Goal: Task Accomplishment & Management: Manage account settings

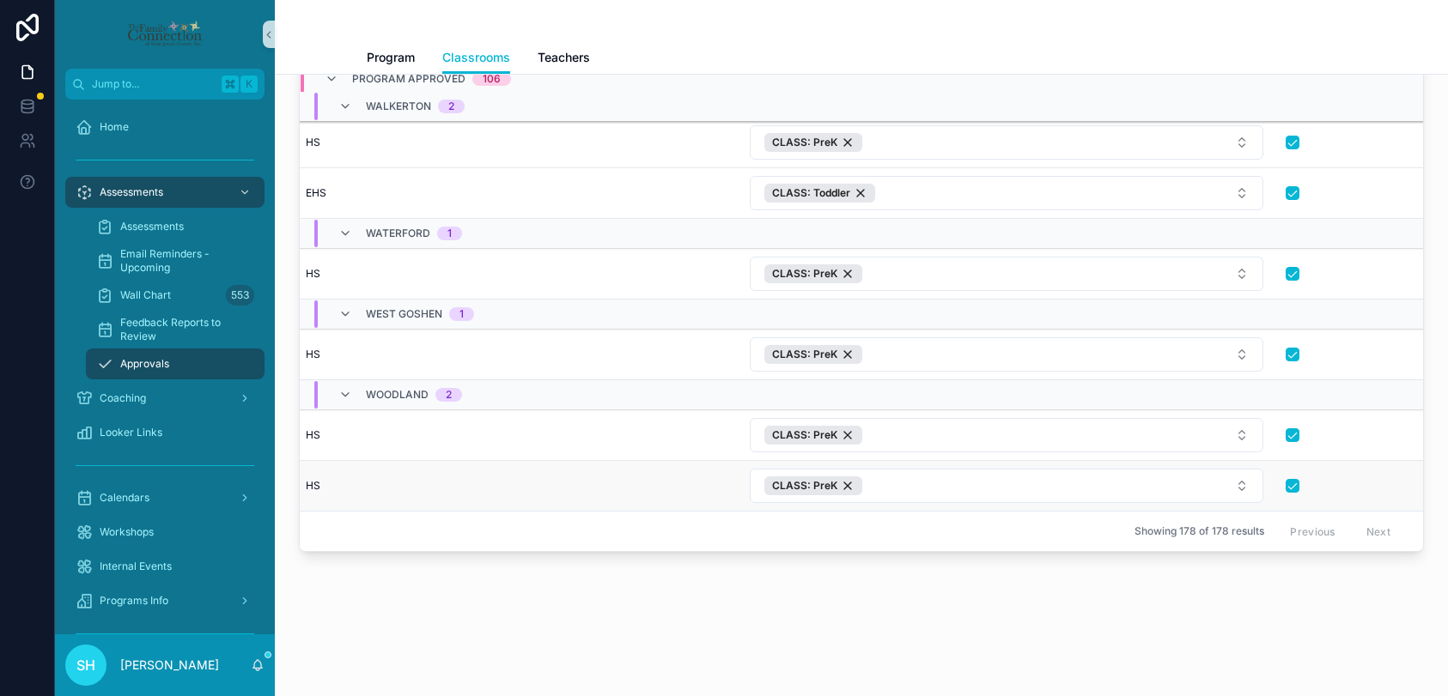
scroll to position [5124, 381]
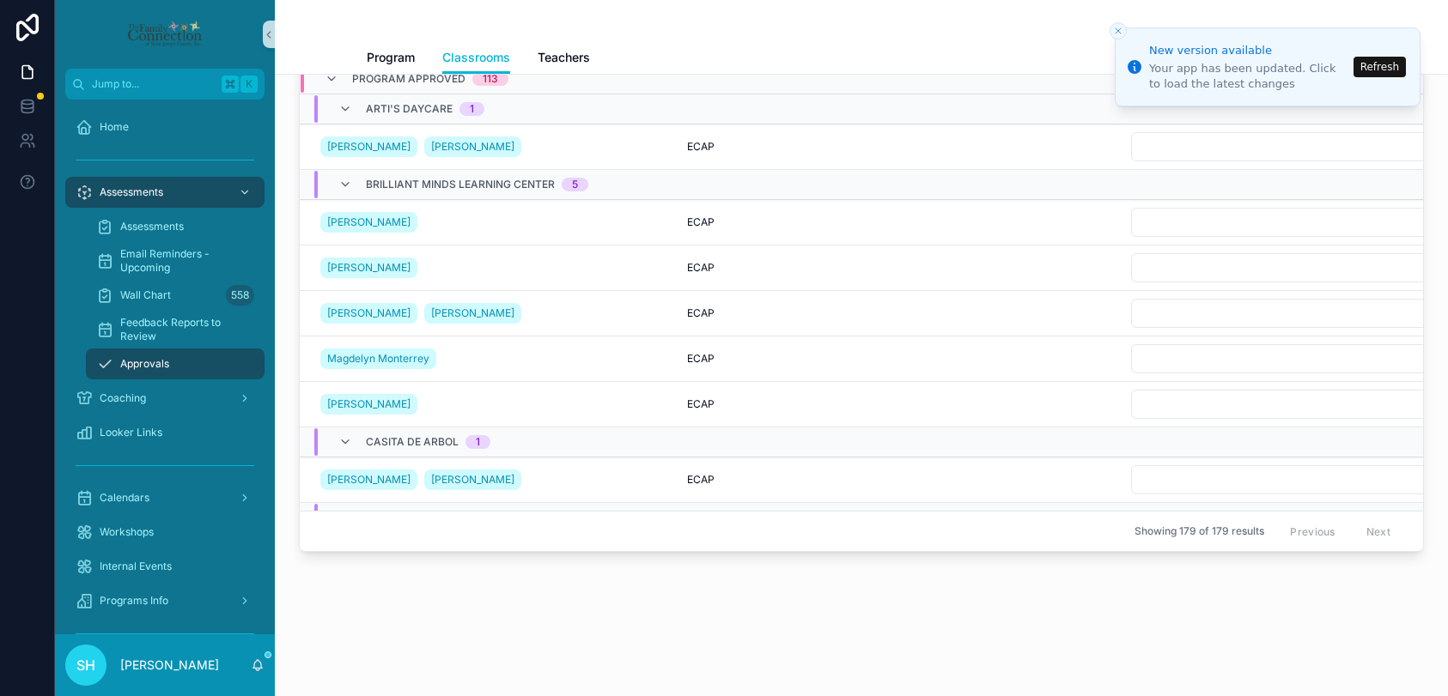
click at [1369, 65] on button "Refresh" at bounding box center [1379, 67] width 52 height 21
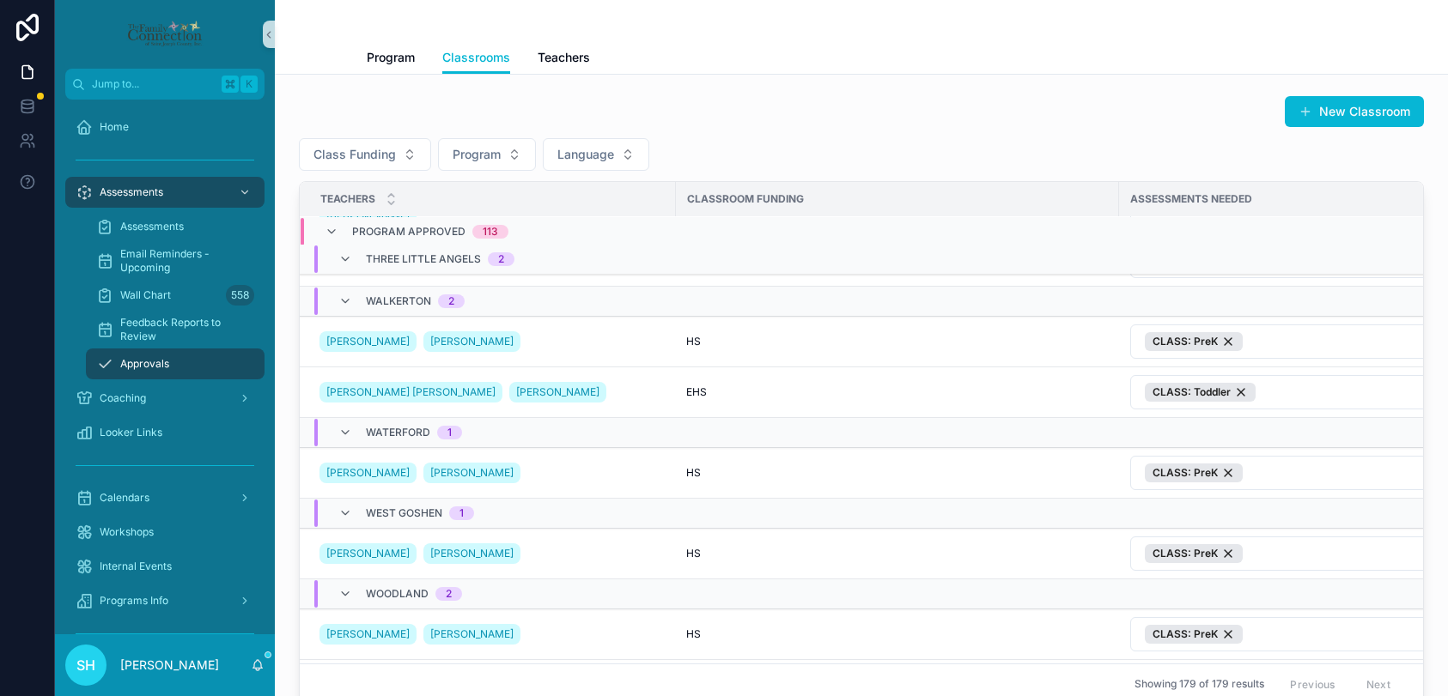
scroll to position [5968, 1]
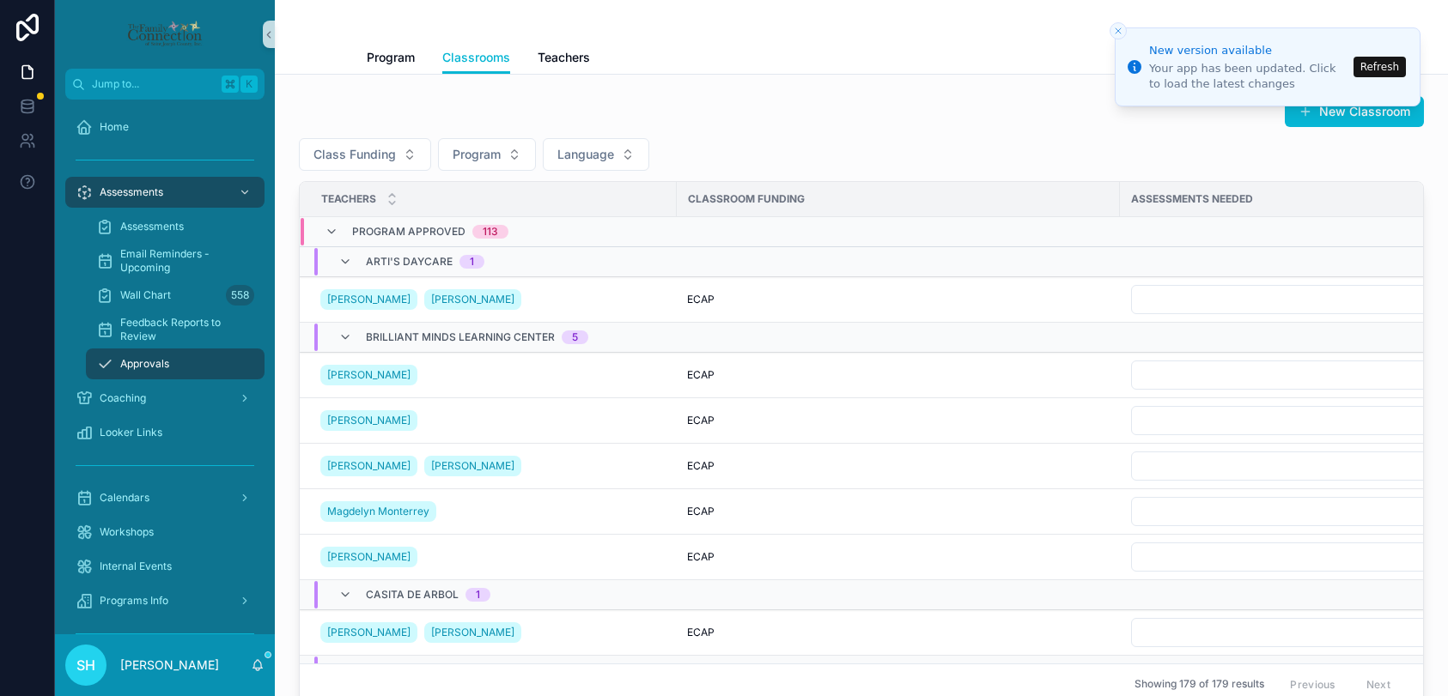
click at [1367, 70] on button "Refresh" at bounding box center [1379, 67] width 52 height 21
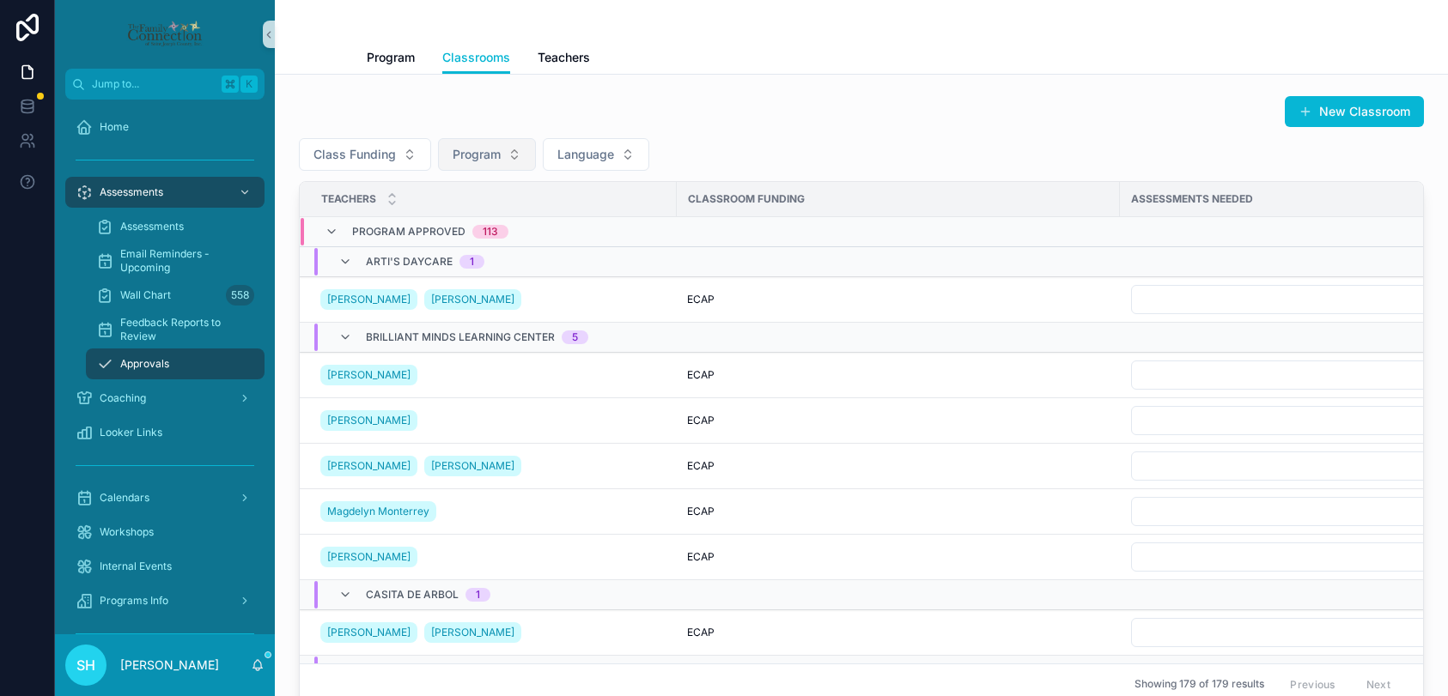
click at [516, 155] on button "Program" at bounding box center [487, 154] width 98 height 33
type input "***"
click at [492, 229] on span "Young Minds Development Center" at bounding box center [476, 224] width 172 height 17
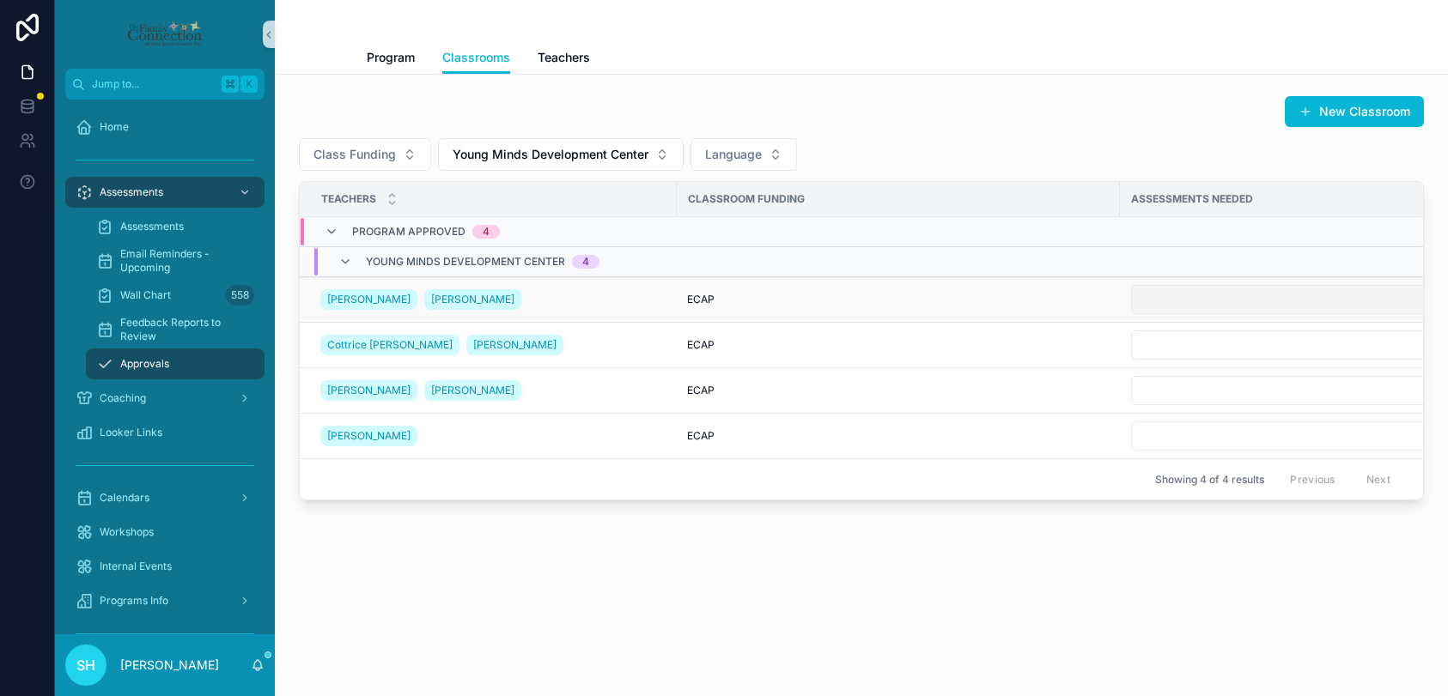
click at [1180, 302] on button "Select Button" at bounding box center [1387, 299] width 513 height 29
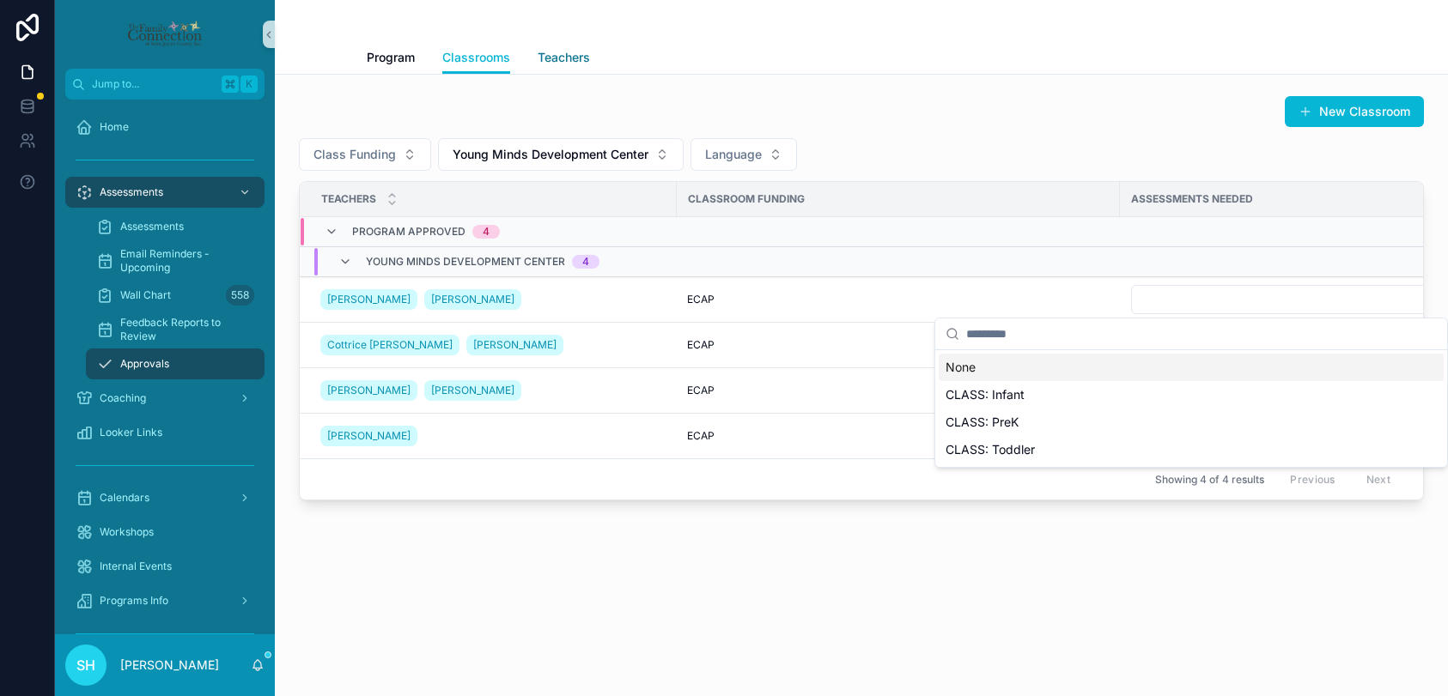
click at [573, 55] on span "Teachers" at bounding box center [563, 57] width 52 height 17
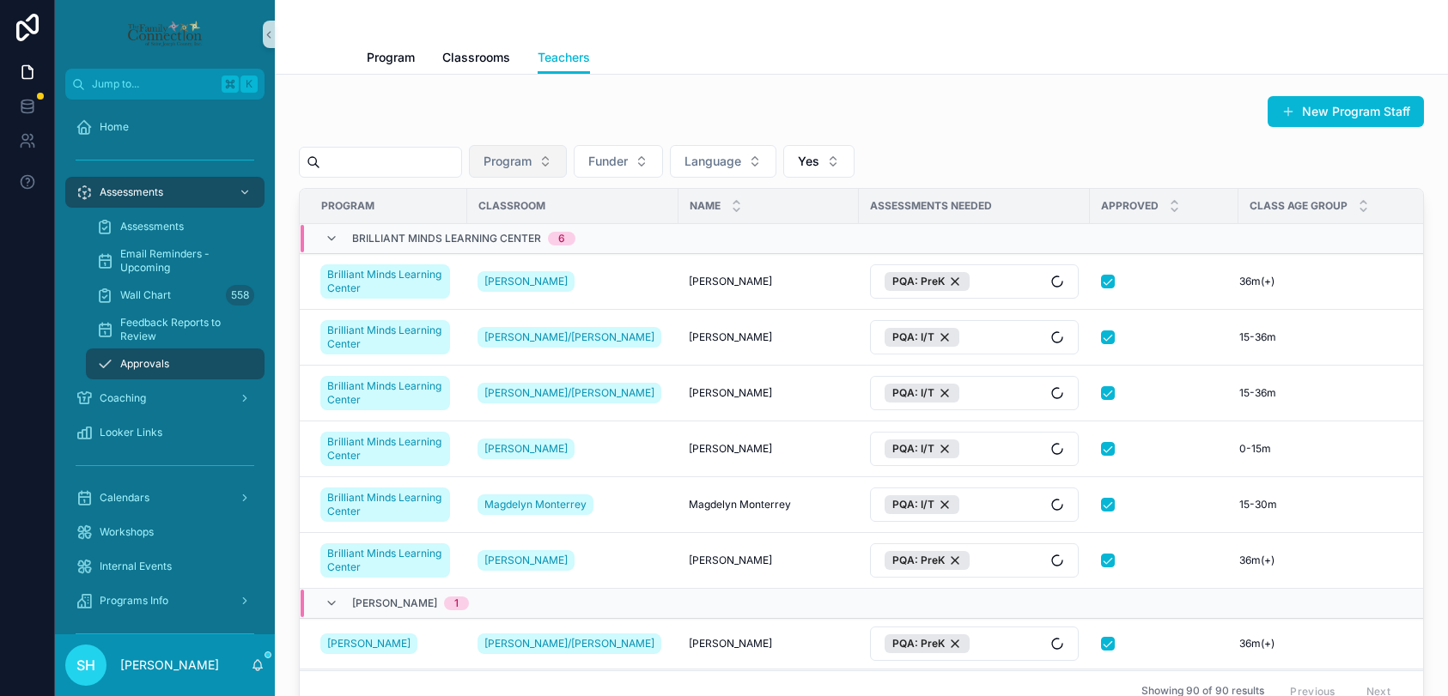
click at [564, 156] on button "Program" at bounding box center [518, 161] width 98 height 33
type input "****"
click at [536, 231] on span "Young Minds Development Center" at bounding box center [525, 230] width 172 height 17
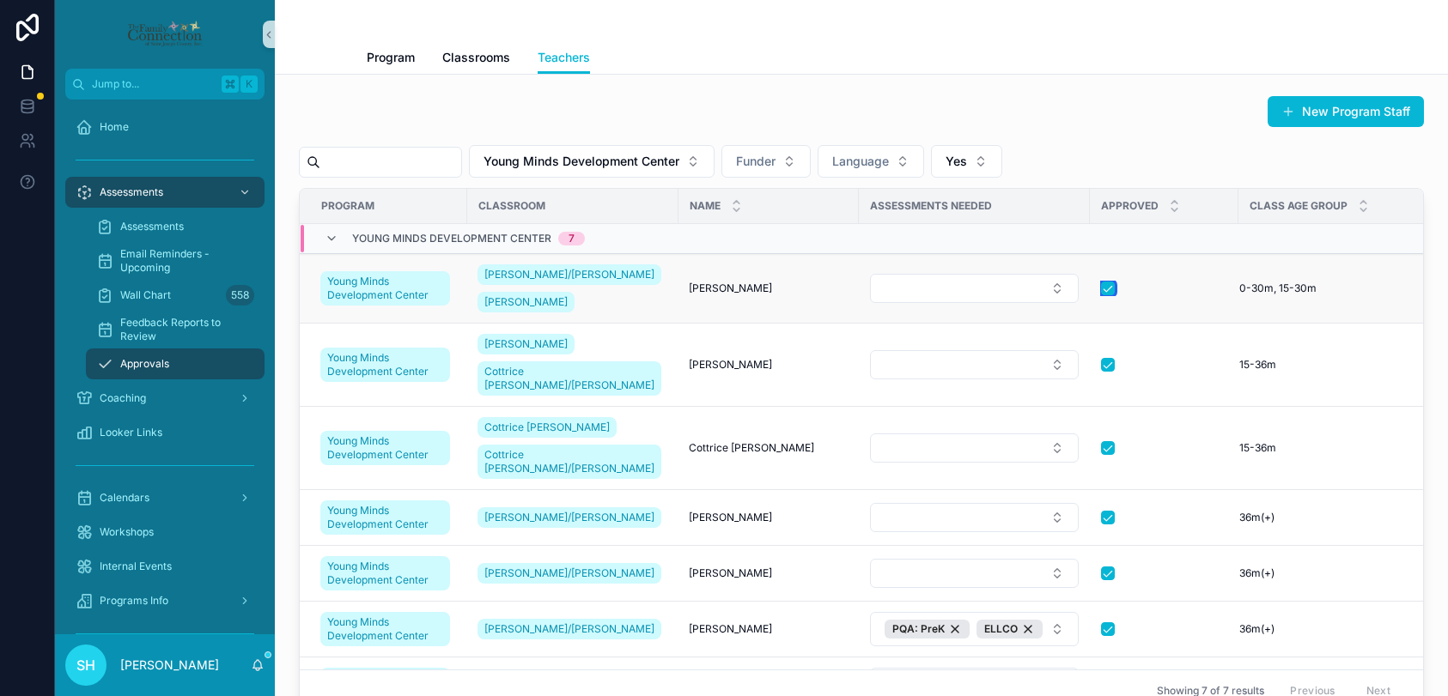
click at [1101, 287] on button "scrollable content" at bounding box center [1108, 289] width 14 height 14
click at [1101, 362] on button "scrollable content" at bounding box center [1108, 365] width 14 height 14
click at [1101, 441] on button "scrollable content" at bounding box center [1108, 448] width 14 height 14
click at [1101, 511] on button "scrollable content" at bounding box center [1108, 518] width 14 height 14
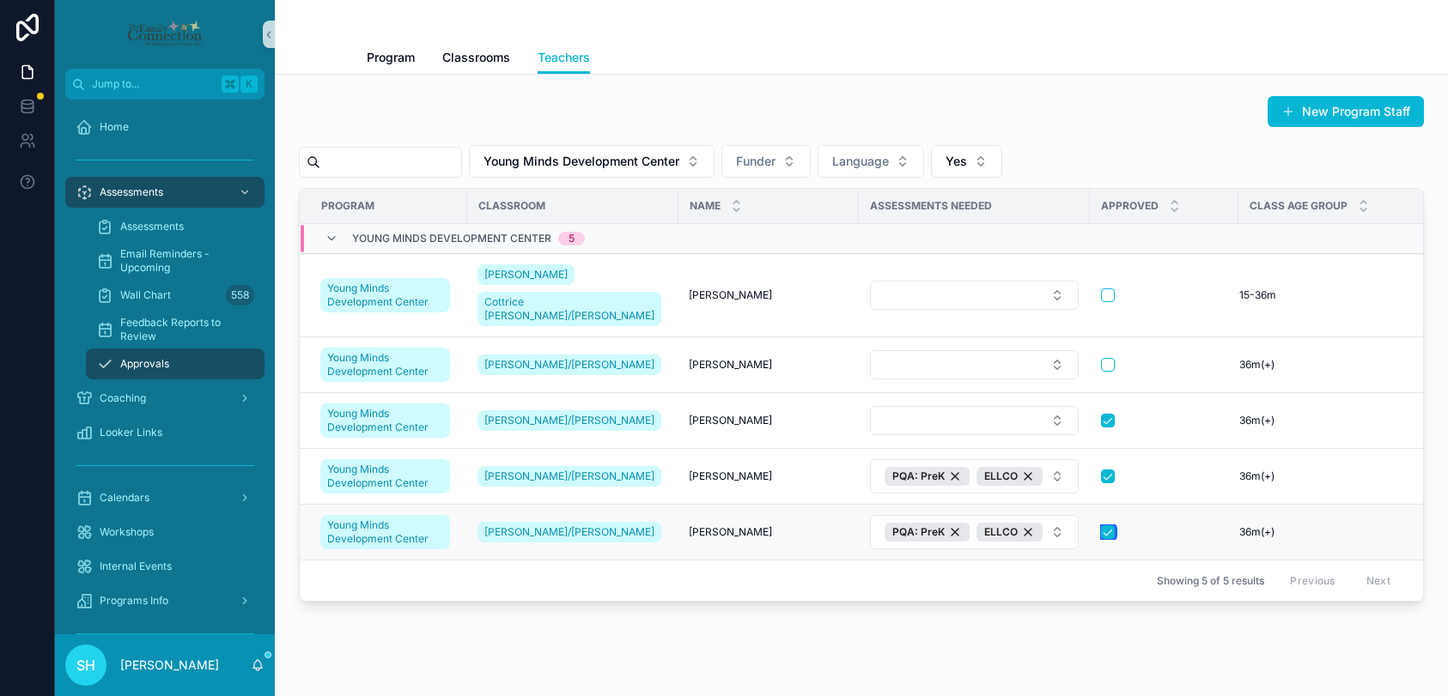
click at [1104, 525] on button "scrollable content" at bounding box center [1108, 532] width 14 height 14
click at [1102, 470] on button "scrollable content" at bounding box center [1108, 477] width 14 height 14
click at [1101, 414] on button "scrollable content" at bounding box center [1108, 421] width 14 height 14
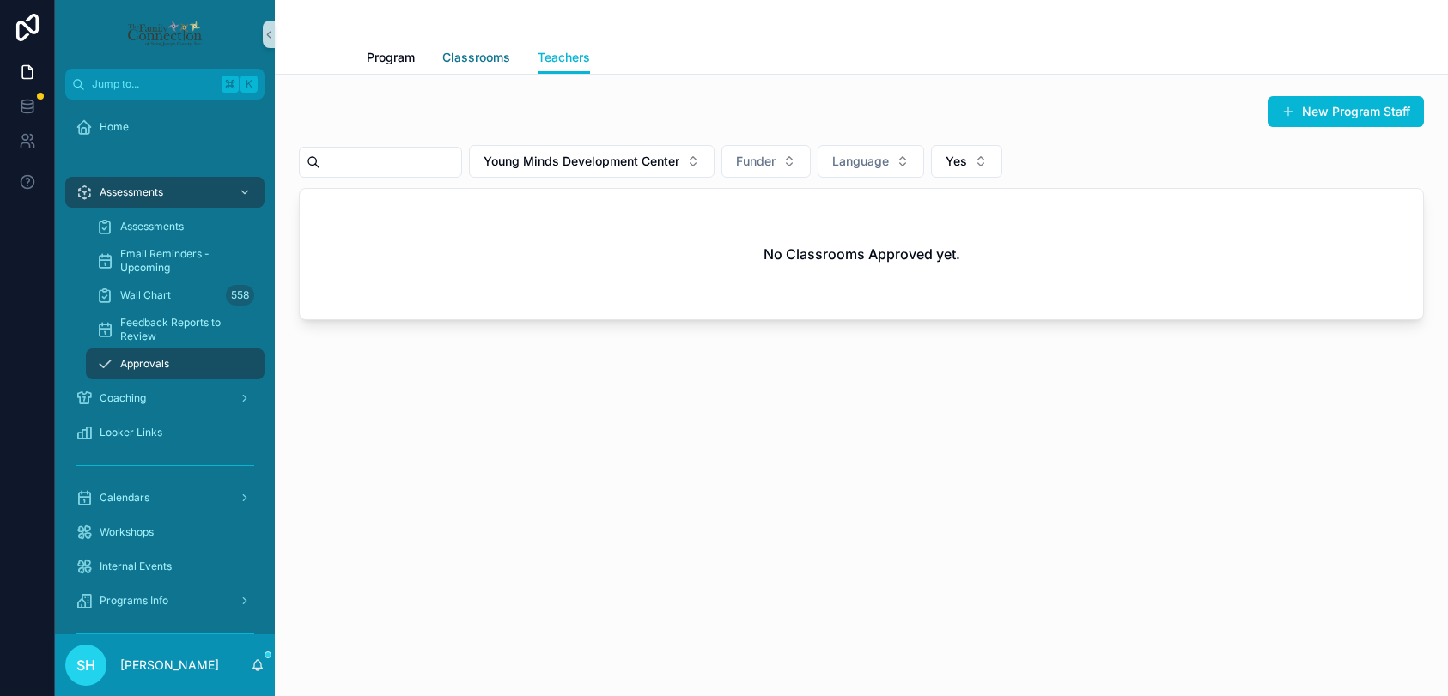
click at [480, 62] on span "Classrooms" at bounding box center [476, 57] width 68 height 17
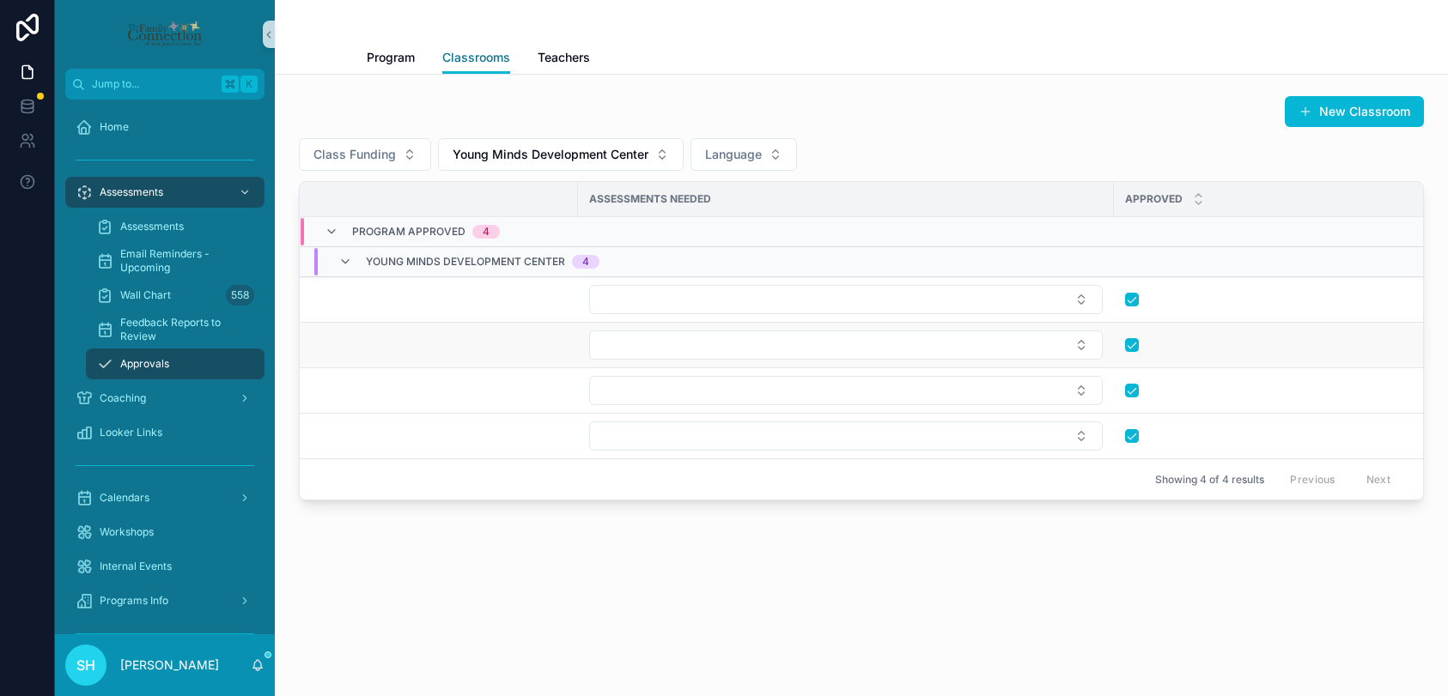
scroll to position [0, 638]
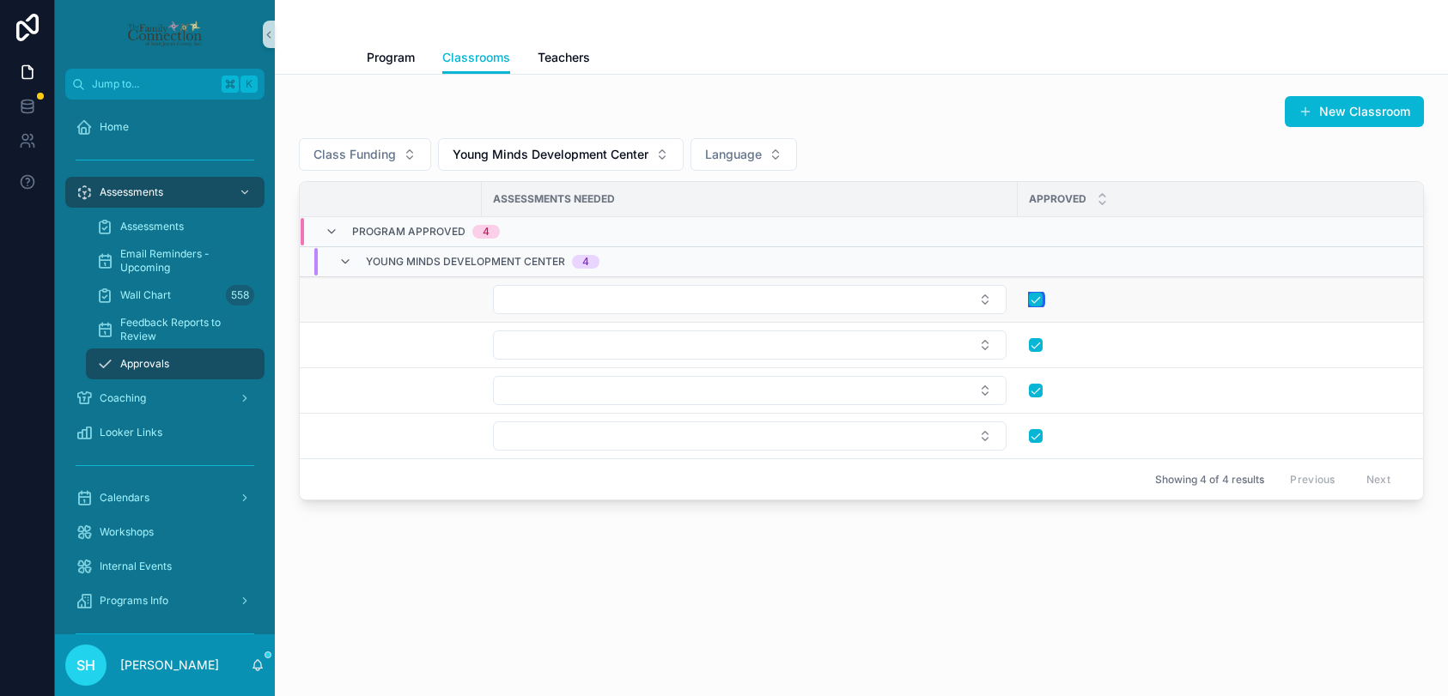
click at [1037, 300] on button "scrollable content" at bounding box center [1036, 300] width 14 height 14
click at [1032, 347] on button "scrollable content" at bounding box center [1036, 345] width 14 height 14
click at [1039, 390] on button "scrollable content" at bounding box center [1036, 391] width 14 height 14
click at [1039, 431] on button "scrollable content" at bounding box center [1036, 436] width 14 height 14
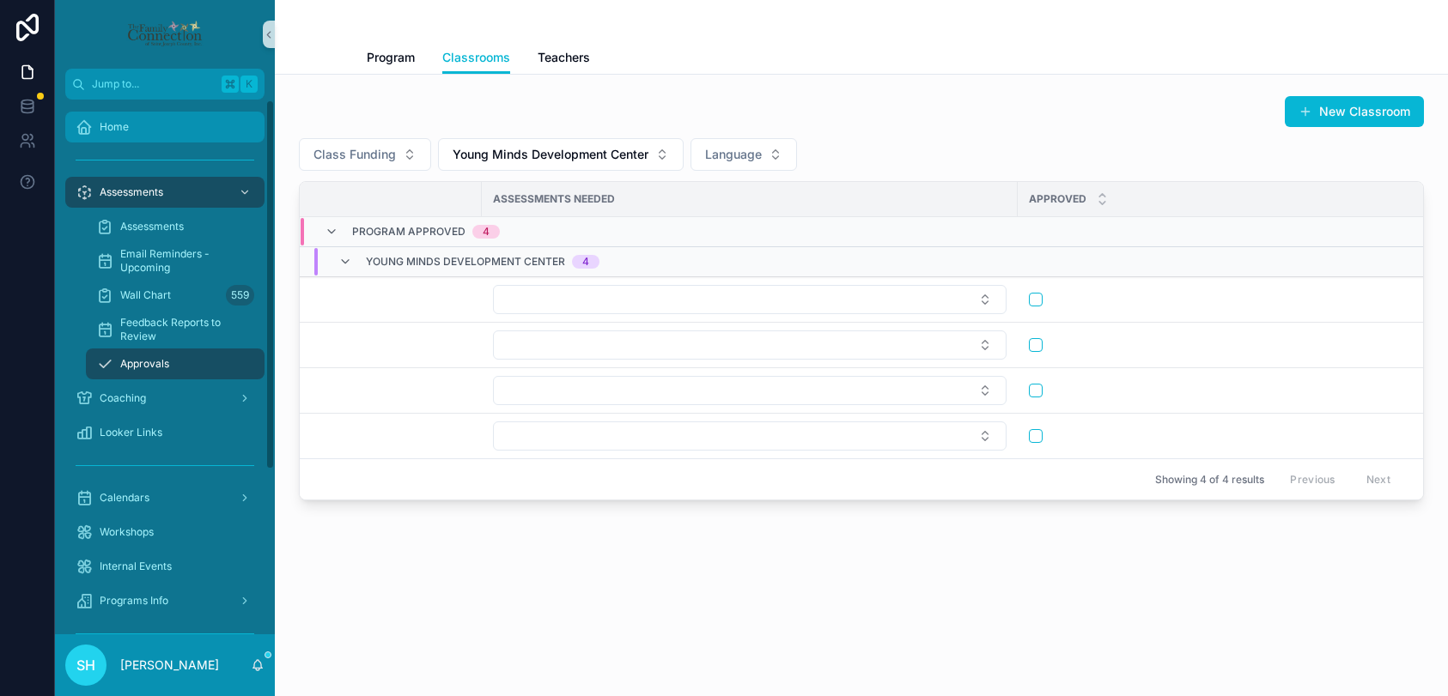
click at [123, 142] on link "Home" at bounding box center [164, 127] width 199 height 31
